Goal: Task Accomplishment & Management: Use online tool/utility

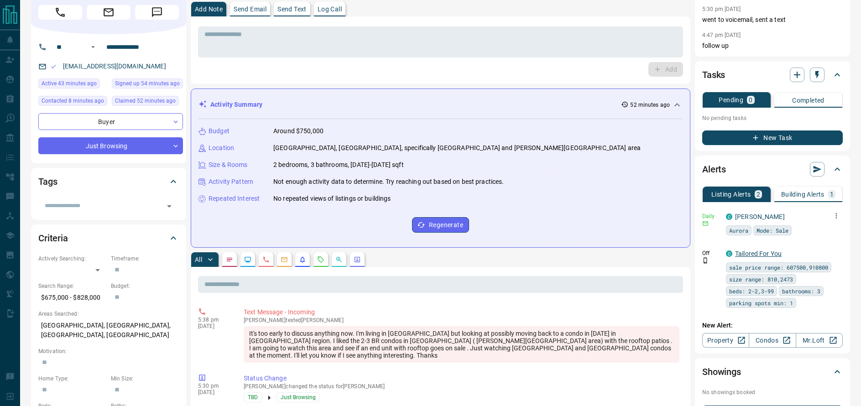
scroll to position [99, 0]
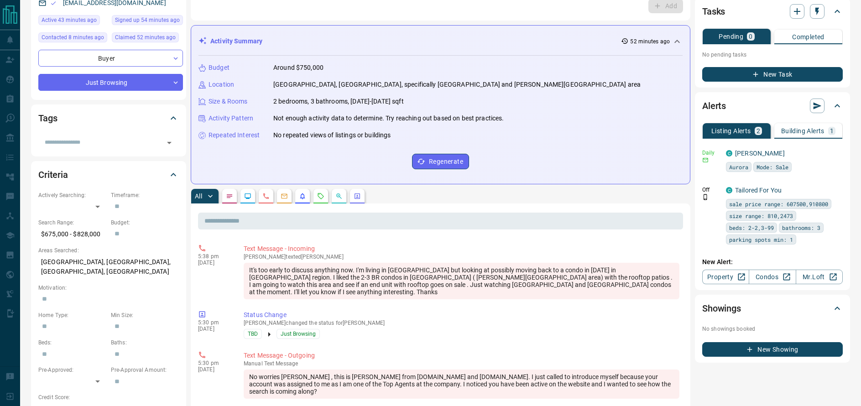
click at [803, 131] on p "Building Alerts" at bounding box center [802, 131] width 43 height 6
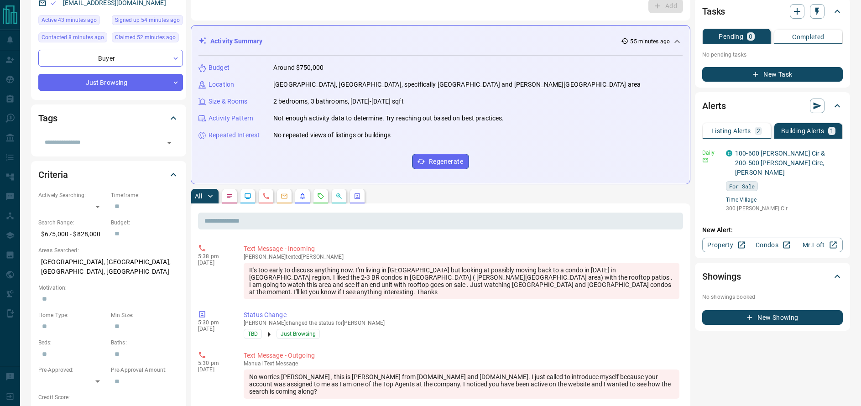
scroll to position [0, 0]
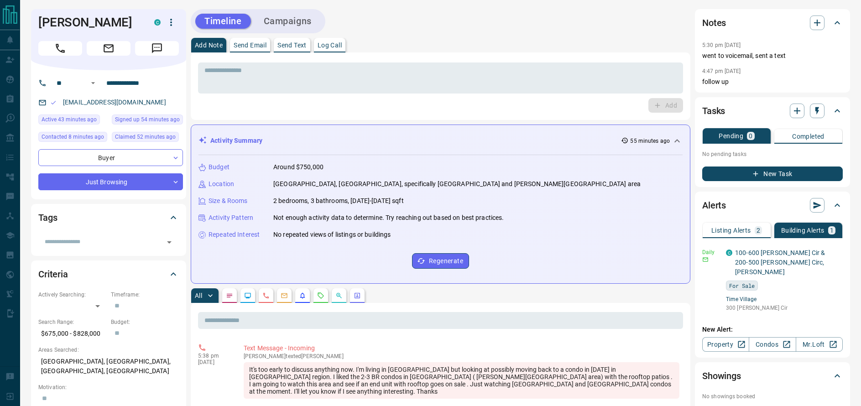
click at [295, 43] on p "Send Text" at bounding box center [291, 45] width 29 height 6
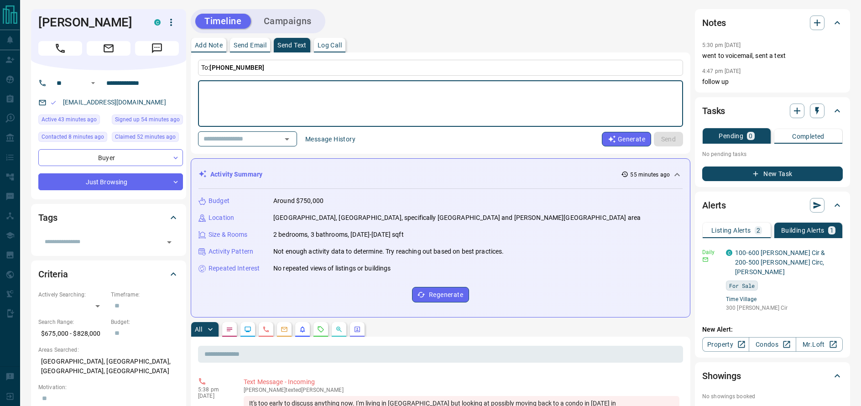
click at [361, 138] on button "Message History" at bounding box center [330, 139] width 61 height 15
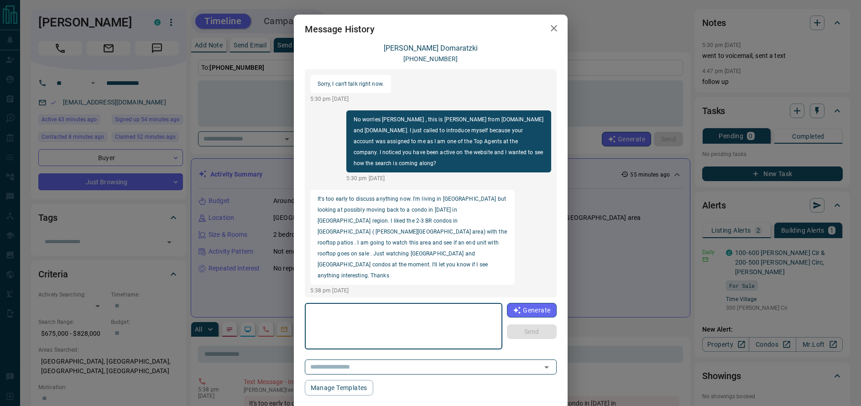
scroll to position [27, 0]
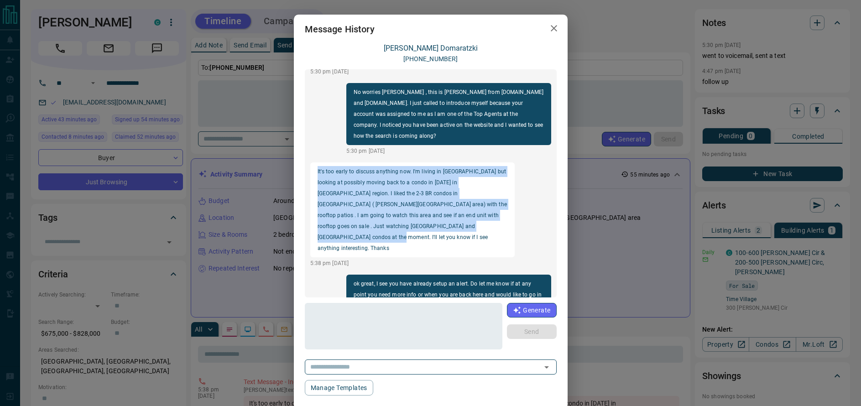
drag, startPoint x: 316, startPoint y: 160, endPoint x: 420, endPoint y: 219, distance: 119.6
click at [420, 219] on div "It's too early to discuss anything now. I'm living in [GEOGRAPHIC_DATA] but loo…" at bounding box center [412, 209] width 205 height 95
copy p "It's too early to discuss anything now. I'm living in [GEOGRAPHIC_DATA] but loo…"
click at [558, 33] on icon "button" at bounding box center [554, 28] width 11 height 11
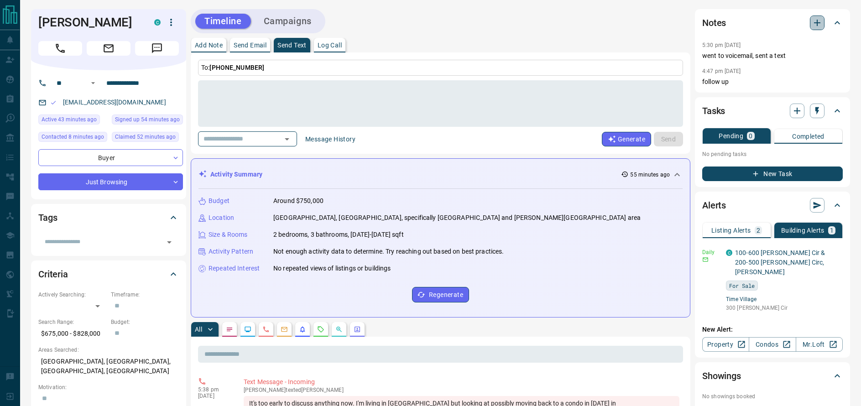
click at [819, 23] on icon "button" at bounding box center [817, 23] width 6 height 6
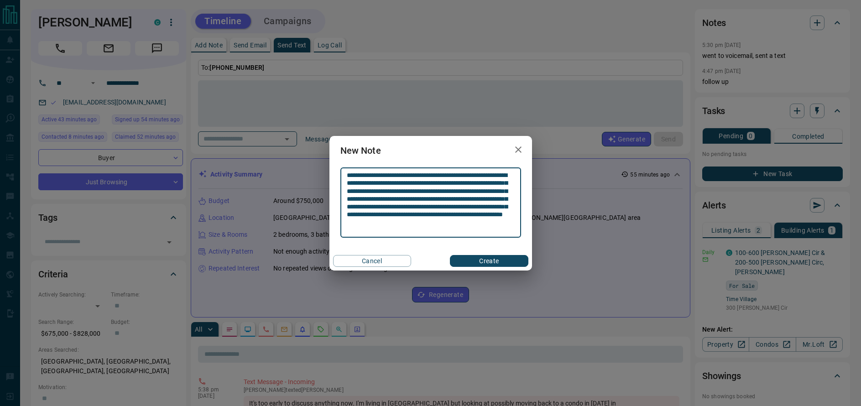
type textarea "**********"
click at [483, 257] on button "Create" at bounding box center [489, 261] width 78 height 12
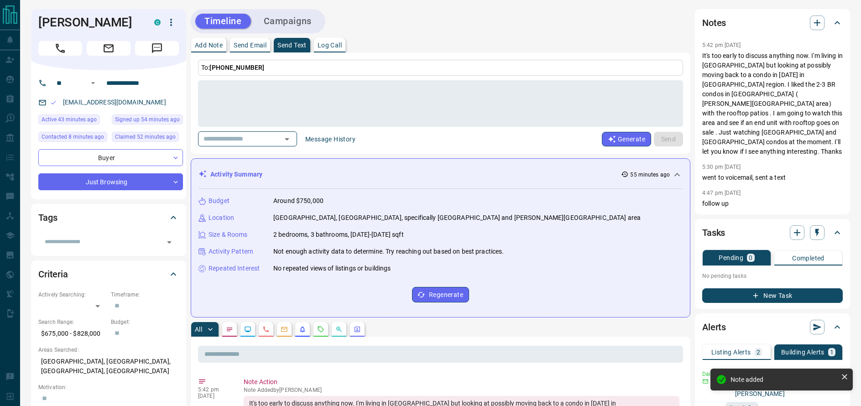
click at [89, 192] on div "**********" at bounding box center [108, 134] width 155 height 129
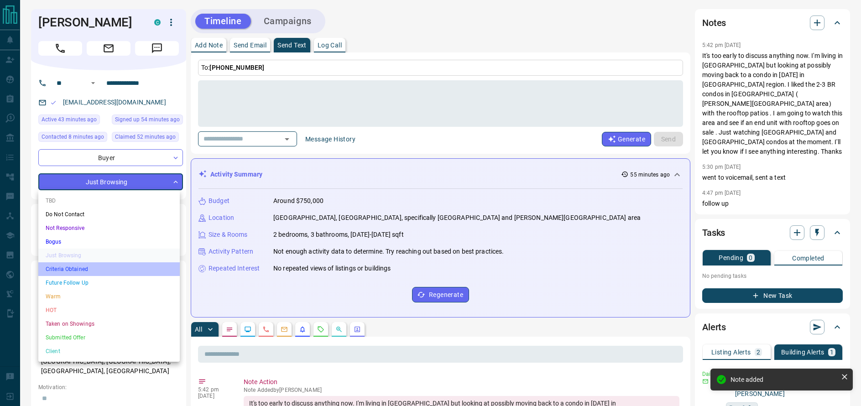
click at [85, 270] on li "Criteria Obtained" at bounding box center [108, 269] width 141 height 14
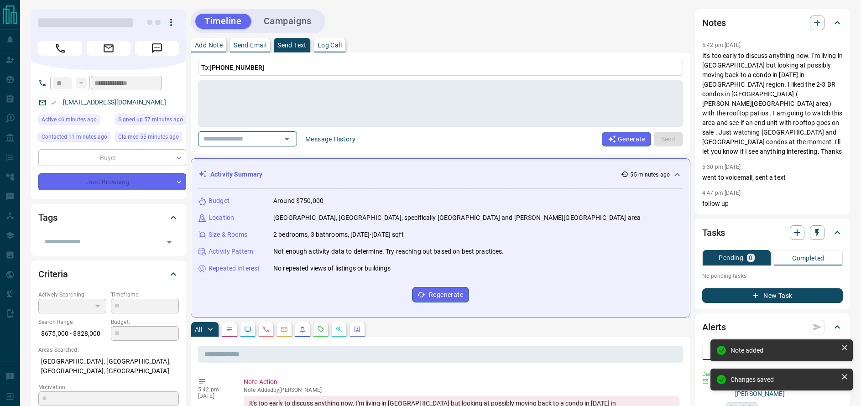
type input "*"
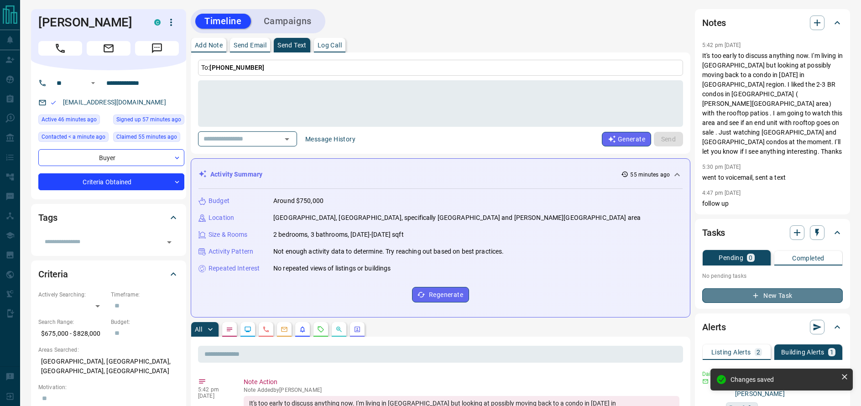
click at [744, 288] on button "New Task" at bounding box center [772, 295] width 141 height 15
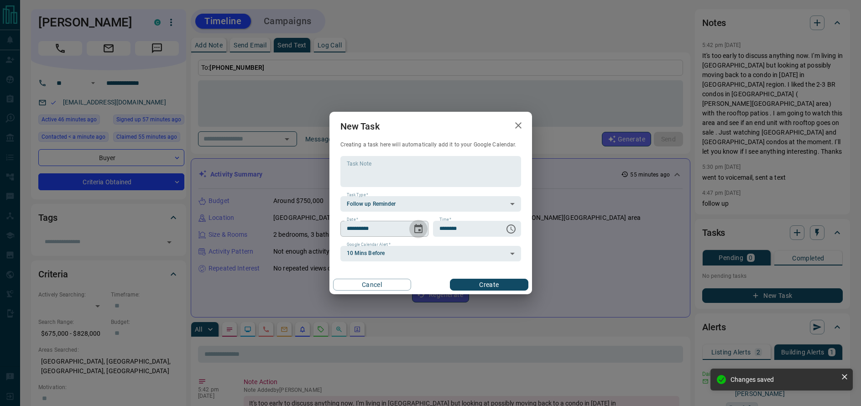
click at [420, 230] on icon "Choose date, selected date is Sep 16, 2025" at bounding box center [418, 228] width 8 height 9
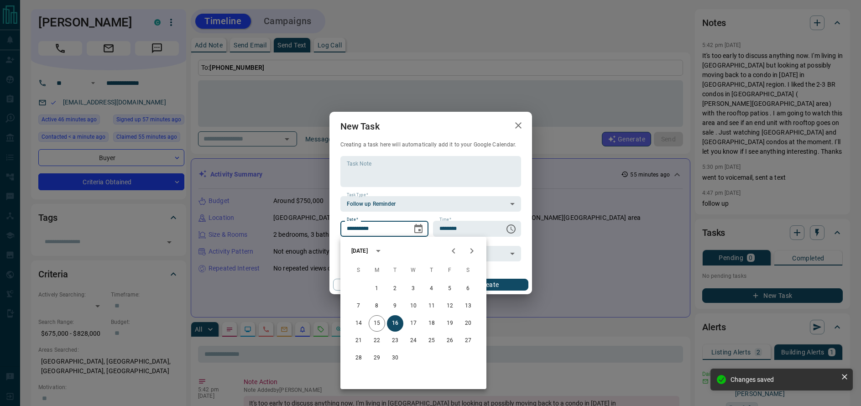
click at [420, 230] on icon "Choose date, selected date is Sep 16, 2025" at bounding box center [418, 228] width 8 height 9
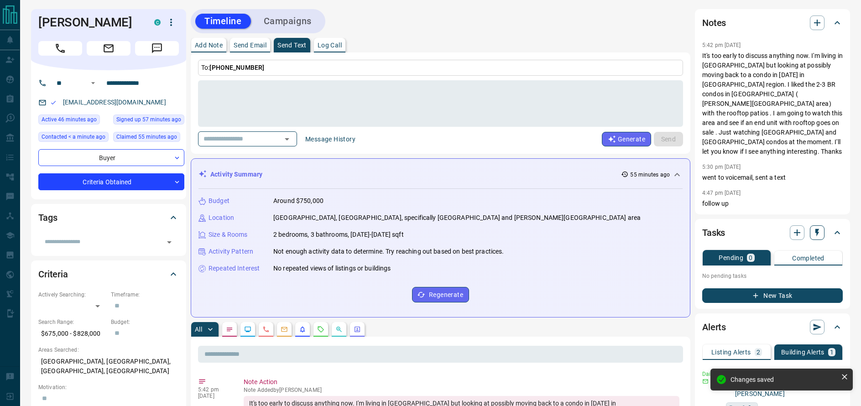
click at [824, 225] on button "button" at bounding box center [817, 232] width 15 height 15
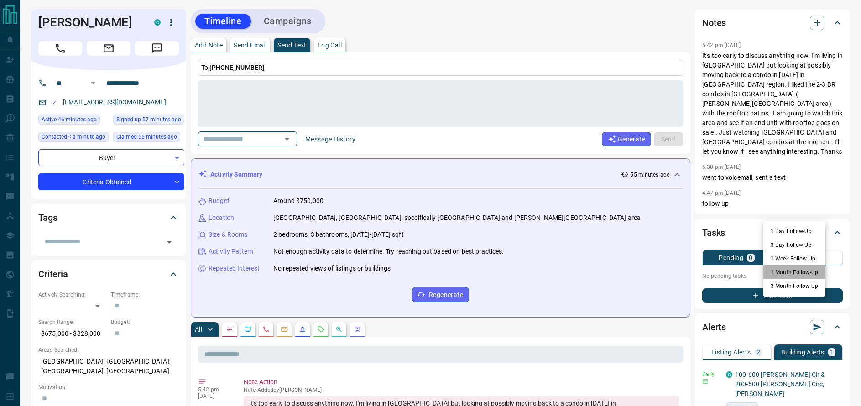
click at [801, 274] on li "1 Month Follow-Up" at bounding box center [795, 273] width 62 height 14
